Goal: Task Accomplishment & Management: Manage account settings

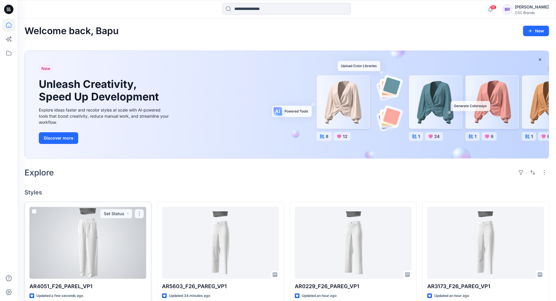
click at [140, 215] on button "button" at bounding box center [139, 213] width 9 height 9
click at [150, 226] on p "Edit" at bounding box center [149, 227] width 7 height 6
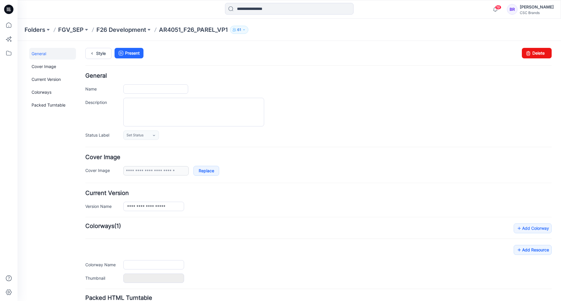
type input "**********"
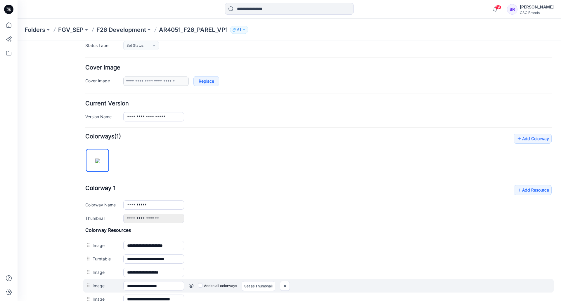
scroll to position [146, 0]
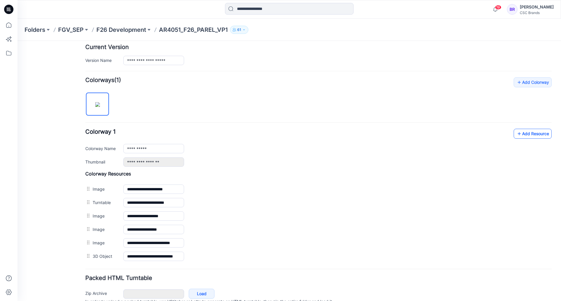
click at [525, 135] on link "Add Resource" at bounding box center [532, 134] width 38 height 10
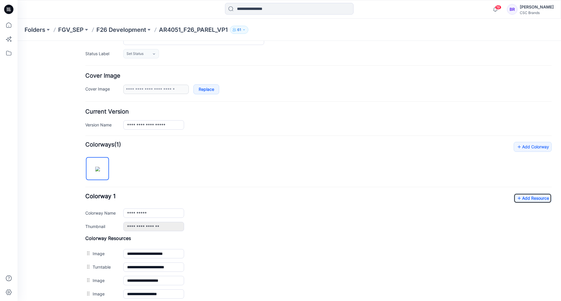
scroll to position [0, 0]
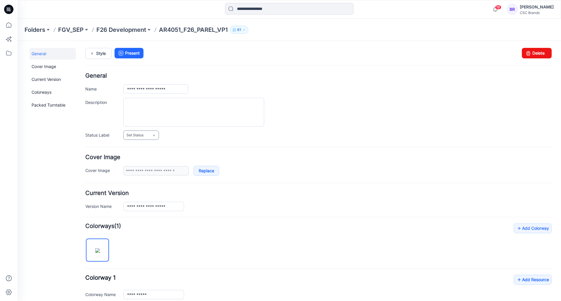
click at [141, 139] on link "Set Status" at bounding box center [141, 135] width 36 height 9
click at [142, 161] on link "Virtual Proto 1" at bounding box center [147, 160] width 44 height 12
click at [92, 55] on icon at bounding box center [92, 53] width 8 height 11
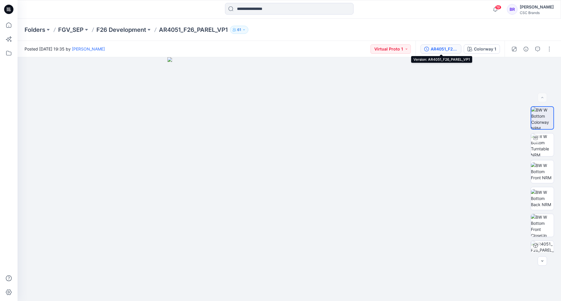
click at [440, 47] on div "AR4051_F26_PAREL_VP1" at bounding box center [443, 49] width 27 height 6
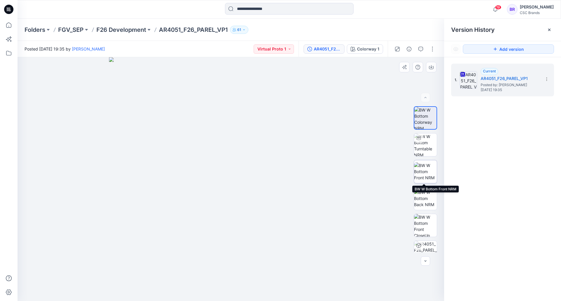
click at [424, 170] on img at bounding box center [425, 171] width 23 height 18
